Goal: Answer question/provide support

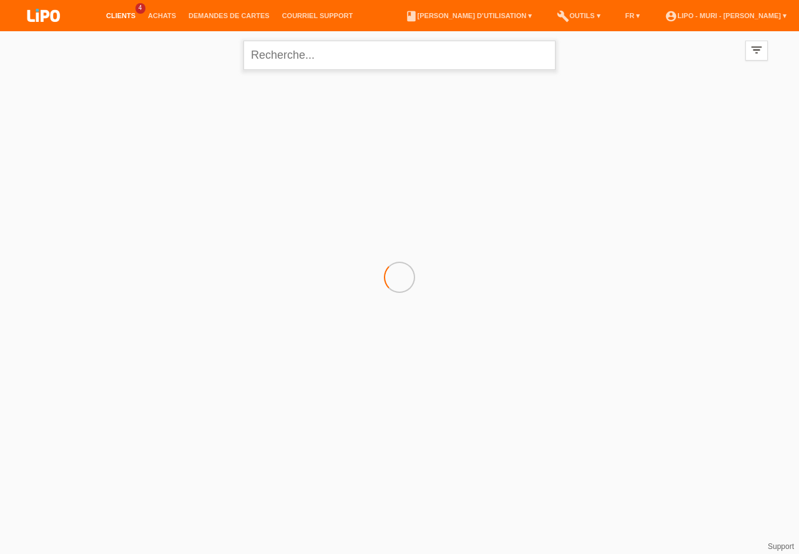
drag, startPoint x: 278, startPoint y: 62, endPoint x: 282, endPoint y: 53, distance: 9.5
click at [281, 61] on input "text" at bounding box center [399, 55] width 312 height 29
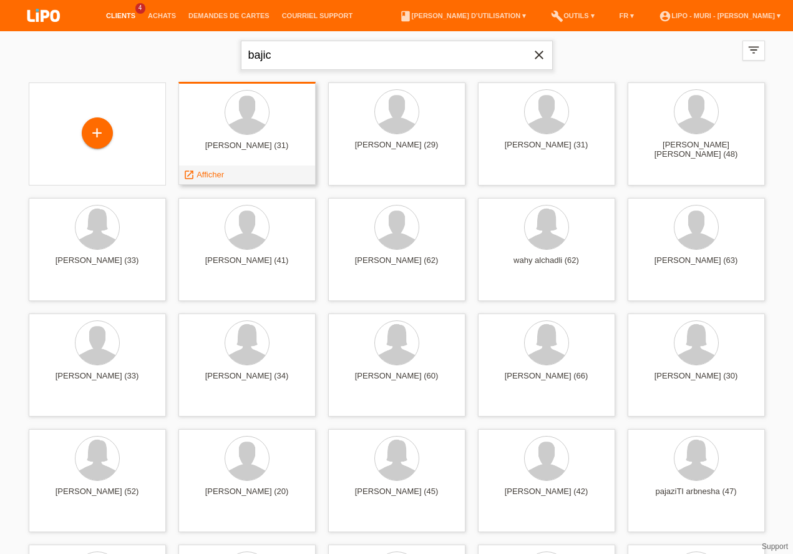
type input "bajic"
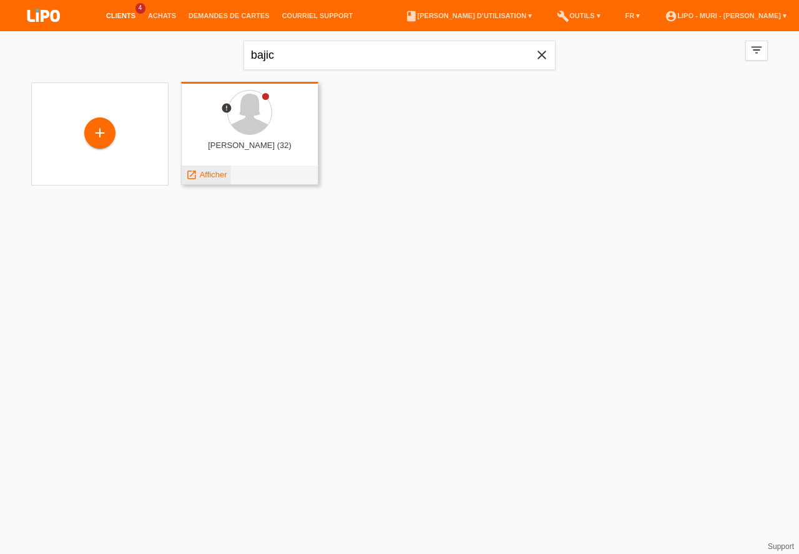
click at [212, 174] on span "Afficher" at bounding box center [213, 174] width 27 height 9
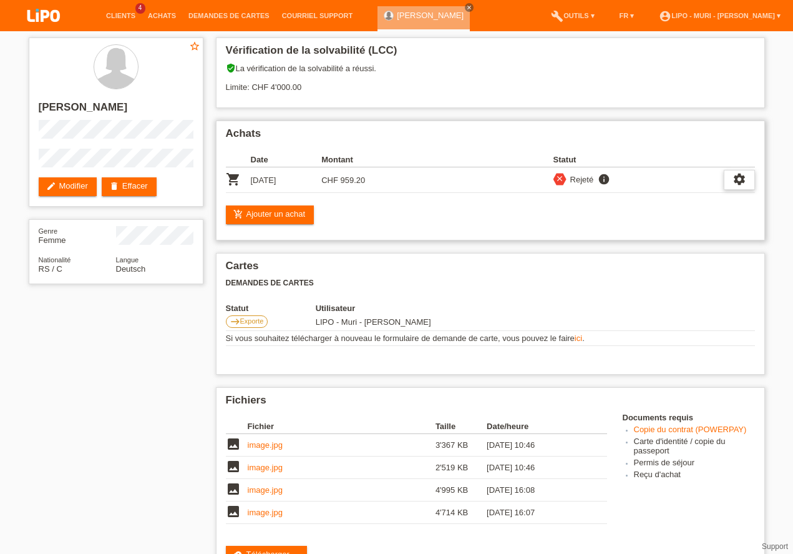
click at [740, 183] on icon "settings" at bounding box center [740, 179] width 14 height 14
click at [738, 185] on icon "settings" at bounding box center [740, 179] width 14 height 14
click at [704, 253] on span "Le client s'est retiré de l'achat..." at bounding box center [723, 255] width 117 height 15
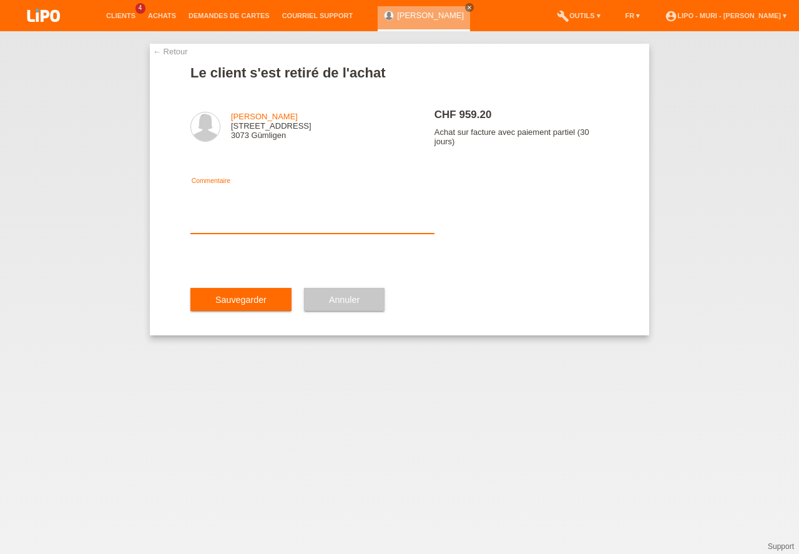
click at [243, 223] on textarea at bounding box center [312, 209] width 244 height 48
type textarea "probleme de facture"
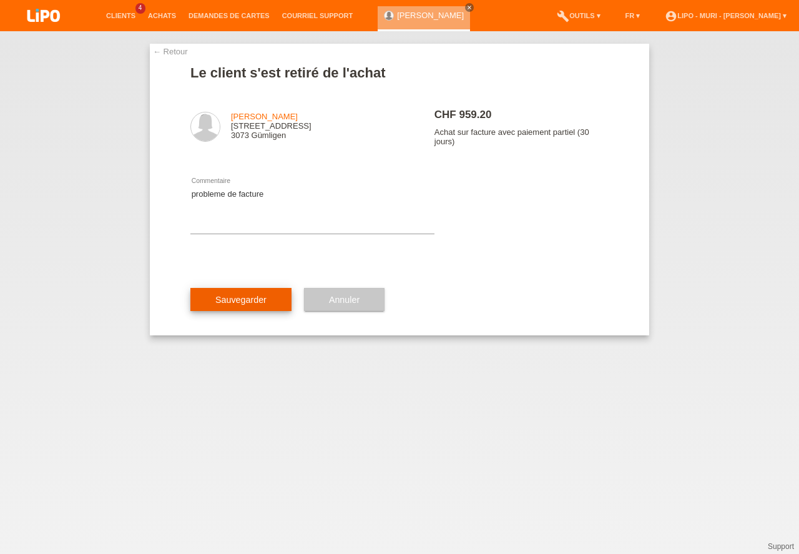
click at [256, 304] on button "Sauvegarder" at bounding box center [240, 300] width 101 height 24
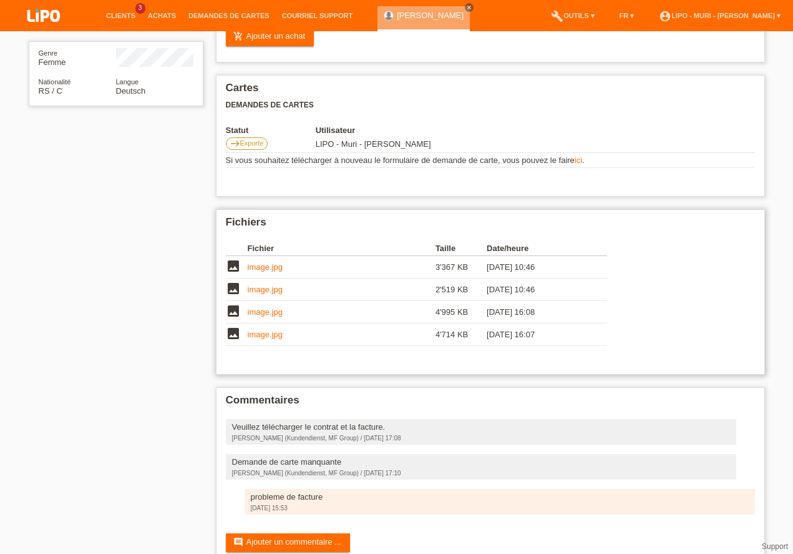
scroll to position [208, 0]
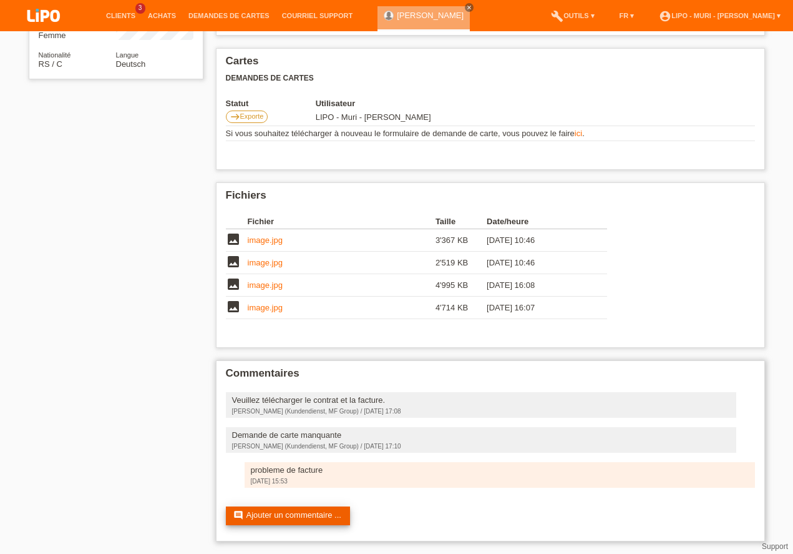
click at [269, 515] on link "comment Ajouter un commentaire ..." at bounding box center [288, 515] width 124 height 19
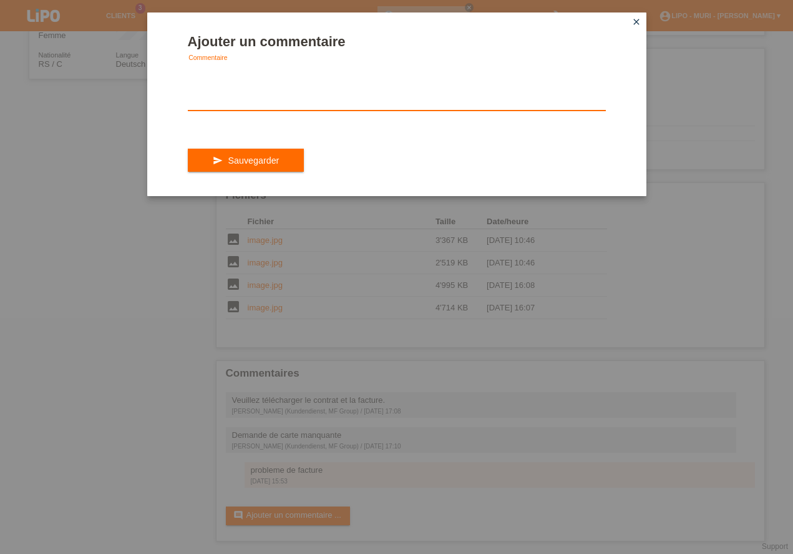
click at [230, 106] on textarea at bounding box center [397, 86] width 418 height 48
click at [207, 70] on textarea "paiement suprimé" at bounding box center [397, 86] width 418 height 48
click at [207, 71] on textarea "paiement suprimé" at bounding box center [397, 86] width 418 height 48
paste textarea
type textarea "paiement suprimé"
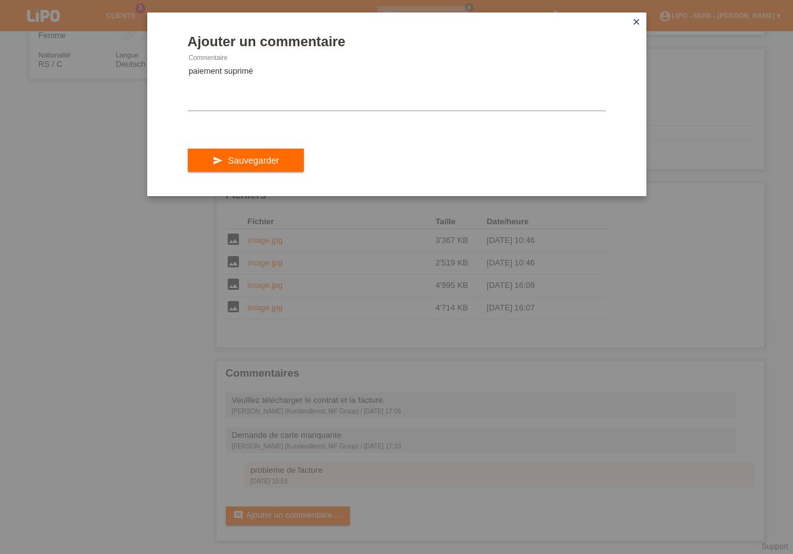
click at [247, 172] on button "send Sauvegarder" at bounding box center [246, 161] width 117 height 24
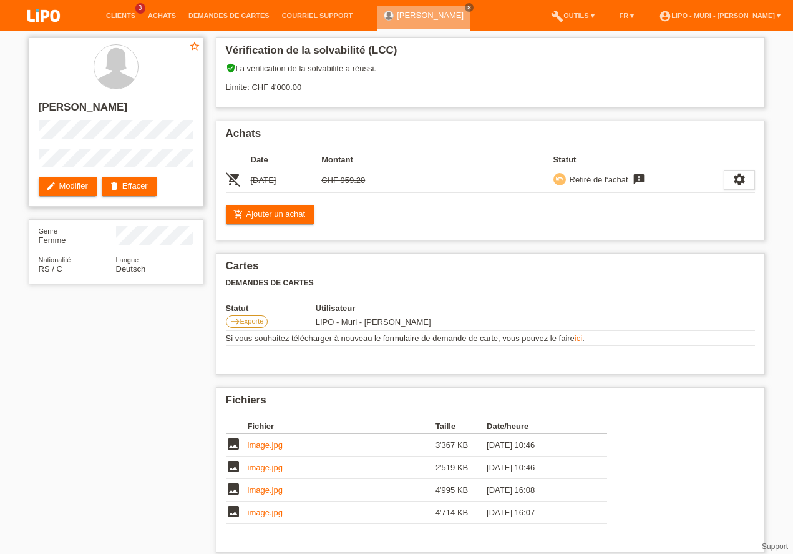
drag, startPoint x: 125, startPoint y: 15, endPoint x: 110, endPoint y: 109, distance: 94.8
click at [124, 15] on link "Clients" at bounding box center [121, 15] width 42 height 7
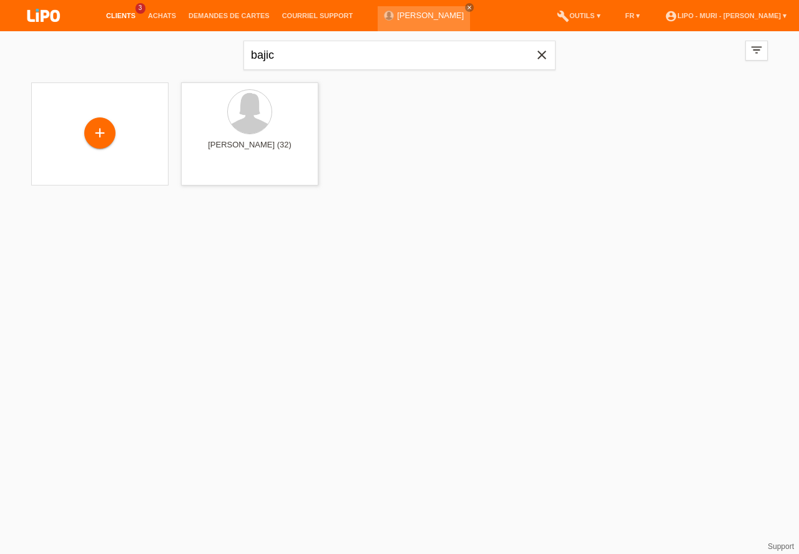
click at [110, 19] on link "Clients" at bounding box center [121, 15] width 42 height 7
